Goal: Obtain resource: Download file/media

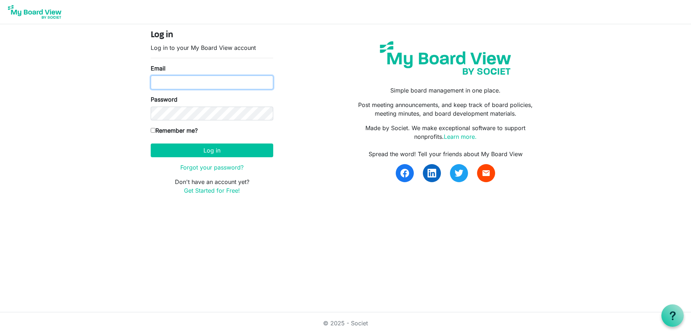
click at [159, 84] on input "Email" at bounding box center [212, 83] width 122 height 14
type input "corey.koca@spireenergy.com"
click at [150, 129] on div "Log in Log in to your My Board View account Email corey.koca@spireenergy.com Pa…" at bounding box center [211, 115] width 133 height 171
click at [151, 130] on input "Remember me?" at bounding box center [153, 130] width 5 height 5
checkbox input "true"
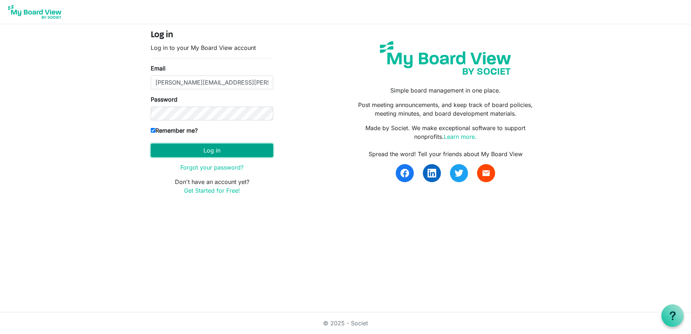
click at [178, 152] on button "Log in" at bounding box center [212, 150] width 122 height 14
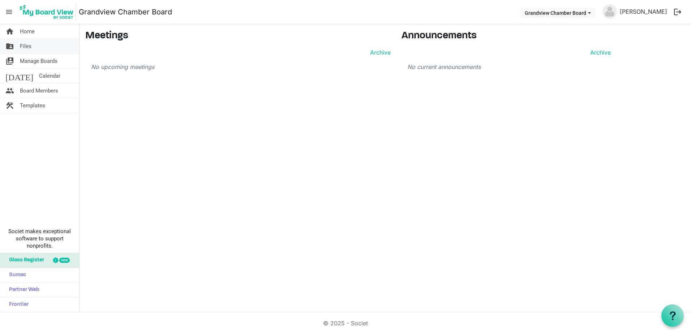
click at [25, 46] on span "Files" at bounding box center [26, 46] width 12 height 14
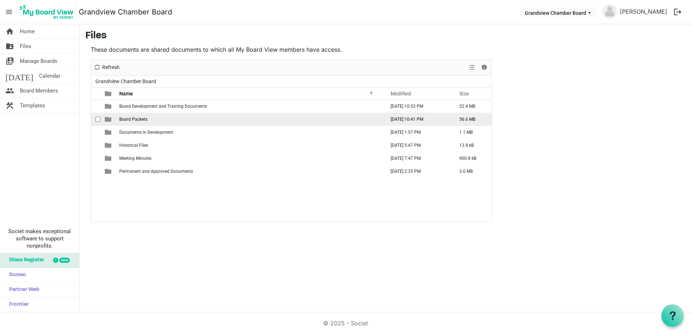
click at [136, 118] on span "Board Packets" at bounding box center [133, 119] width 28 height 5
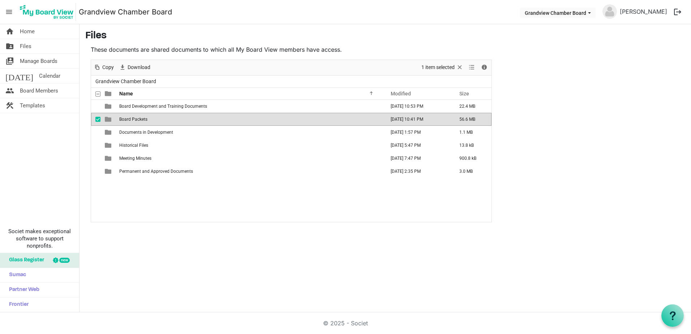
click at [136, 118] on span "Board Packets" at bounding box center [133, 119] width 28 height 5
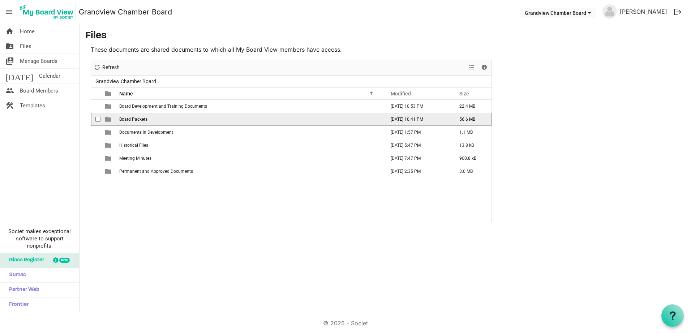
click at [136, 118] on span "Board Packets" at bounding box center [133, 119] width 28 height 5
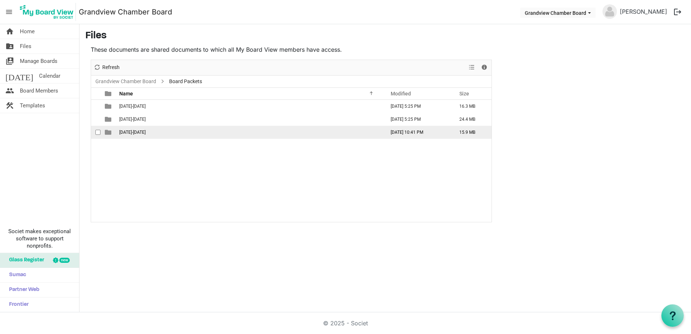
click at [131, 133] on span "2024-2025" at bounding box center [132, 132] width 26 height 5
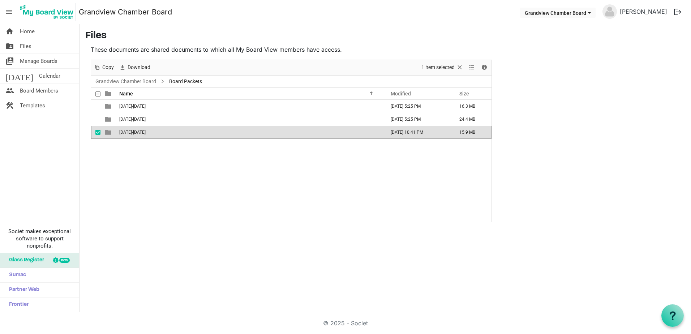
click at [131, 133] on span "2024-2025" at bounding box center [132, 132] width 26 height 5
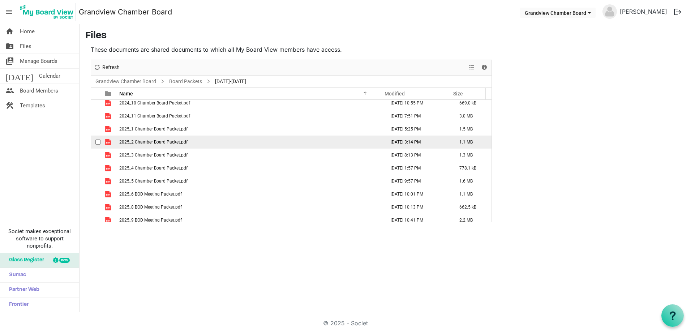
scroll to position [8, 0]
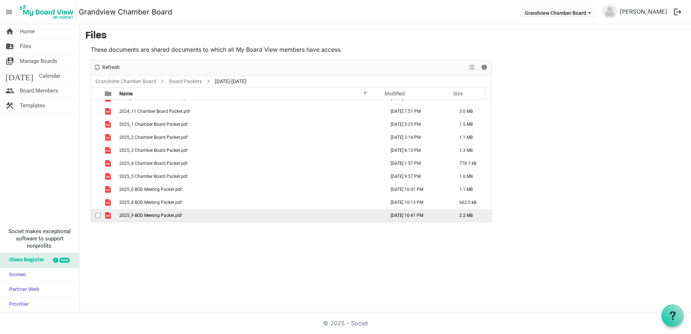
click at [137, 213] on span "2025_9 BOD Meeting Packet.pdf" at bounding box center [150, 215] width 62 height 5
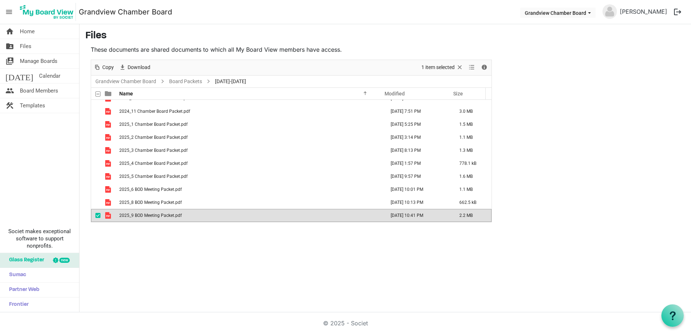
click at [137, 213] on span "2025_9 BOD Meeting Packet.pdf" at bounding box center [150, 215] width 62 height 5
